Goal: Information Seeking & Learning: Learn about a topic

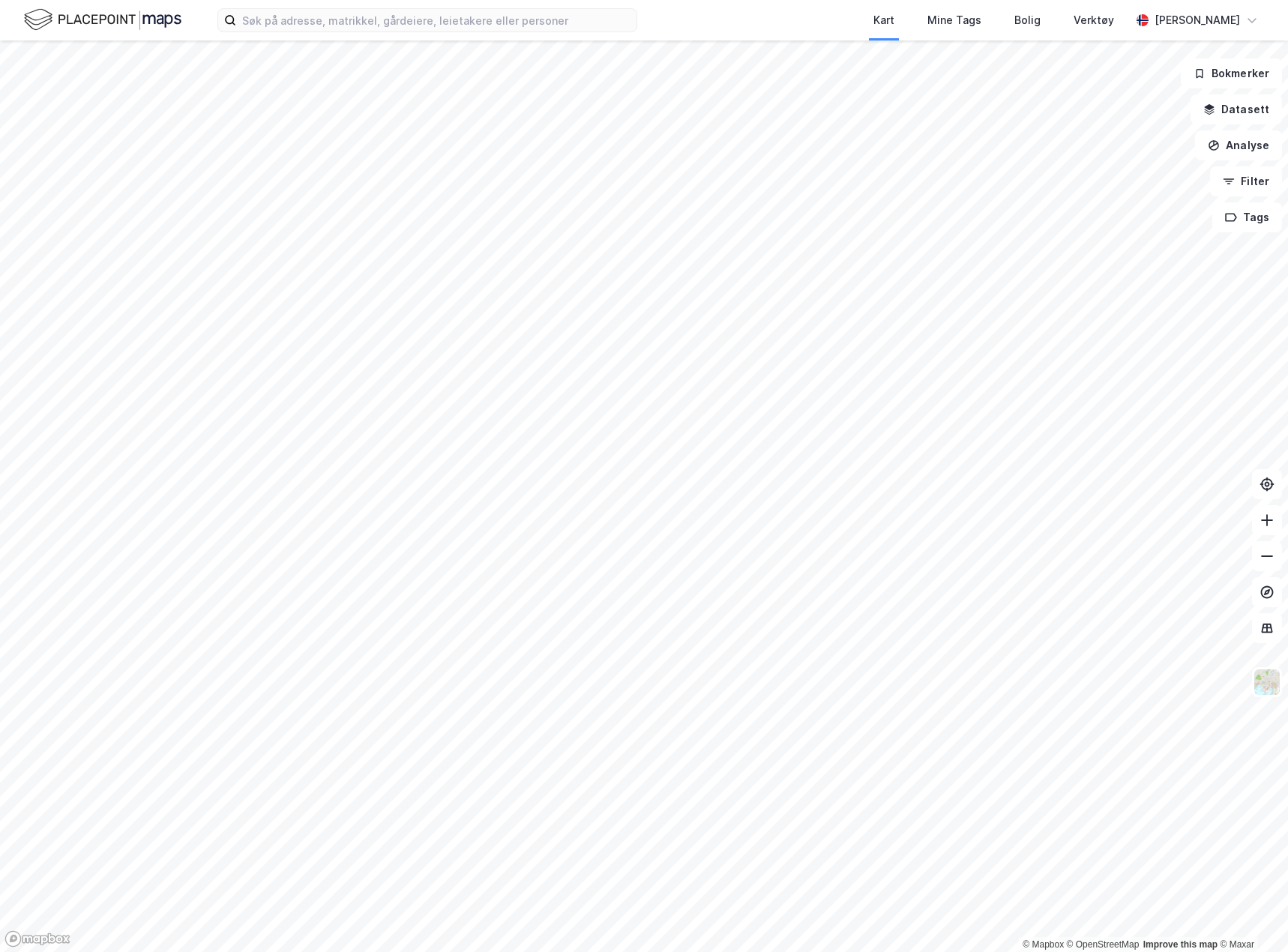
click at [436, 45] on div at bounding box center [644, 476] width 1288 height 952
click at [430, 27] on input at bounding box center [436, 20] width 400 height 23
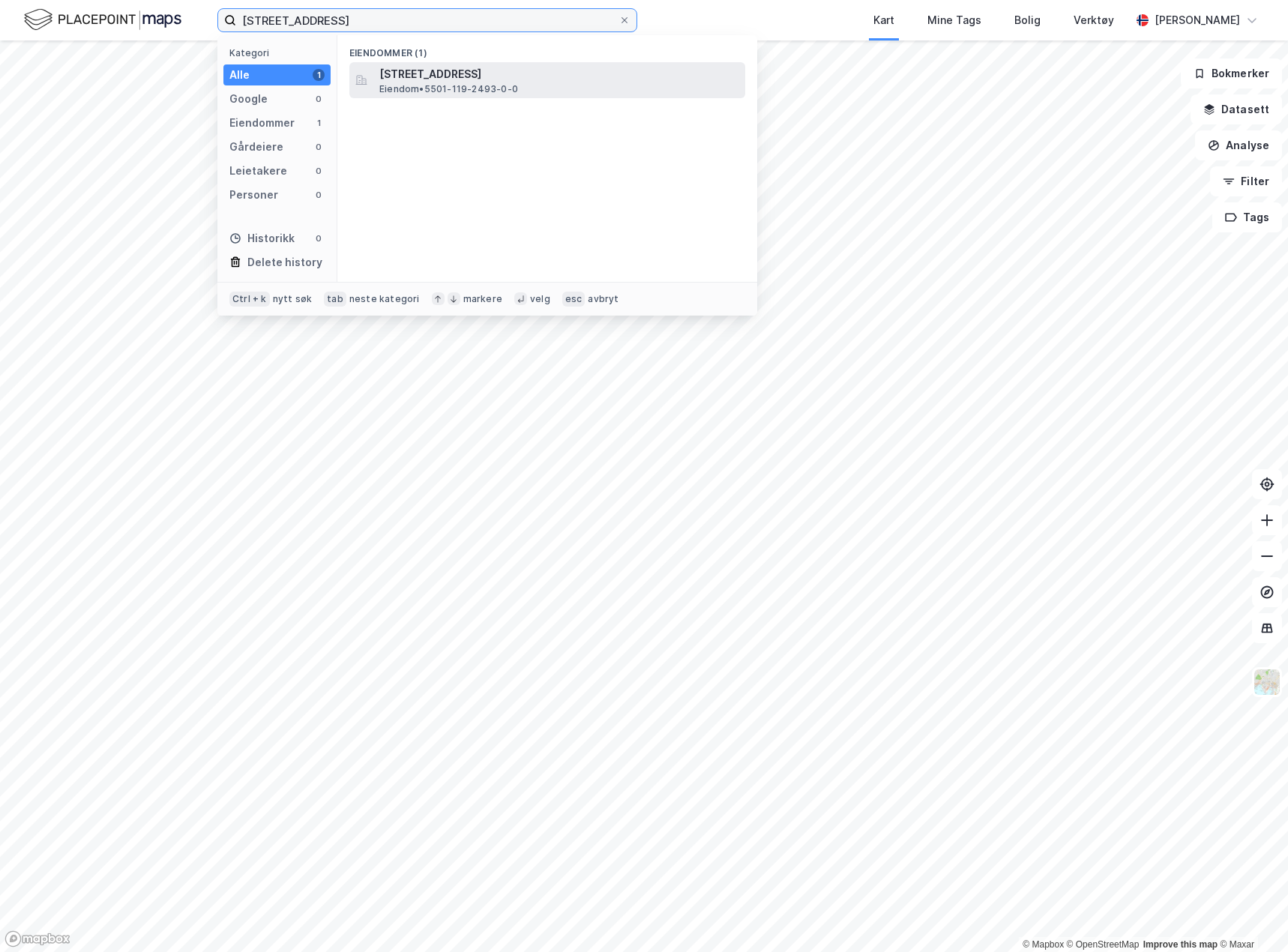
type input "[STREET_ADDRESS]"
click at [469, 84] on span "Eiendom • 5501-119-2493-0-0" at bounding box center [448, 88] width 138 height 12
